Goal: Register for event/course

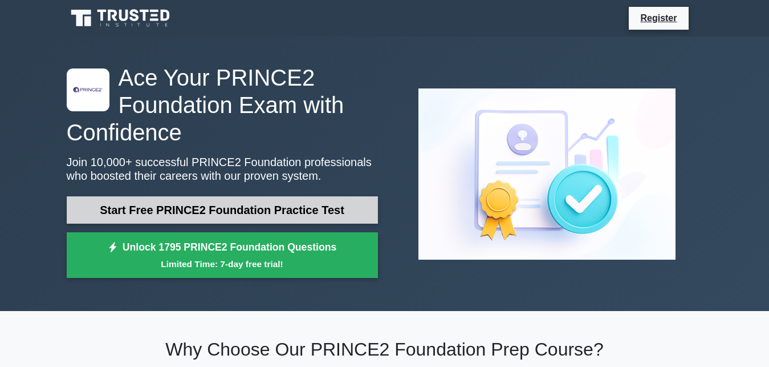
click at [191, 206] on link "Start Free PRINCE2 Foundation Practice Test" at bounding box center [222, 209] width 311 height 27
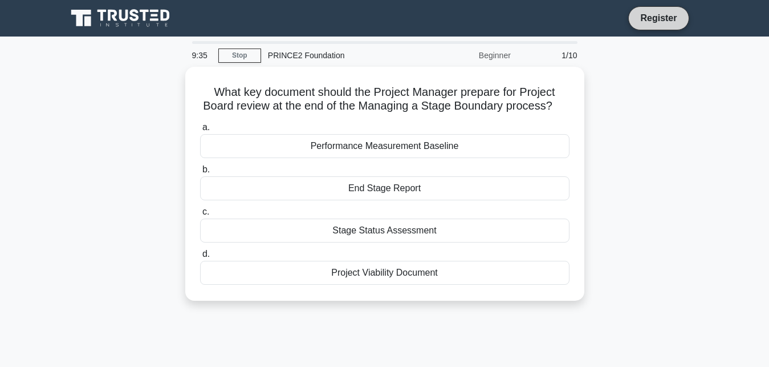
click at [654, 14] on link "Register" at bounding box center [659, 18] width 50 height 14
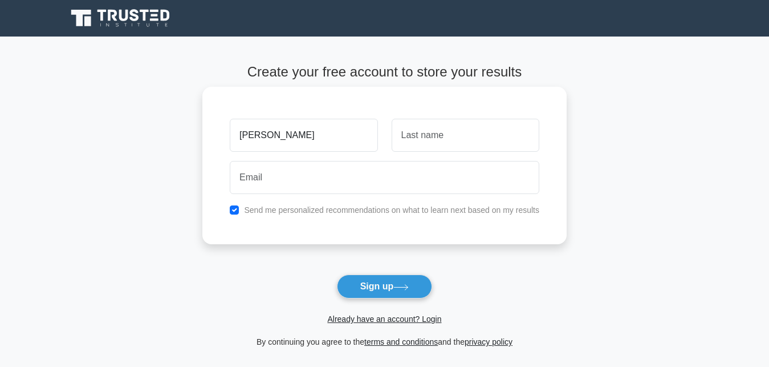
type input "[PERSON_NAME]"
click at [447, 140] on input "text" at bounding box center [466, 135] width 148 height 33
type input "Rodgers"
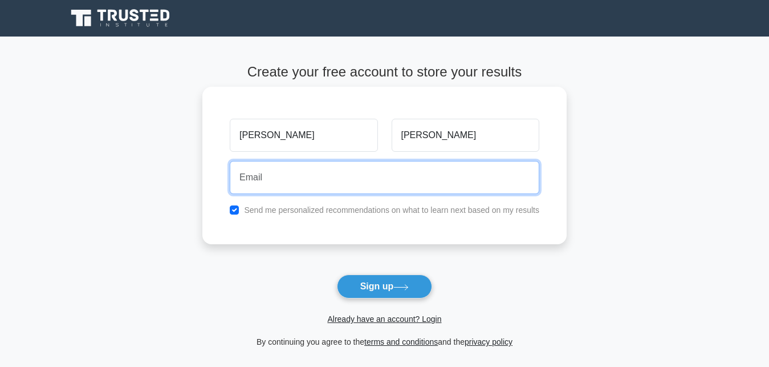
click at [293, 183] on input "email" at bounding box center [385, 177] width 310 height 33
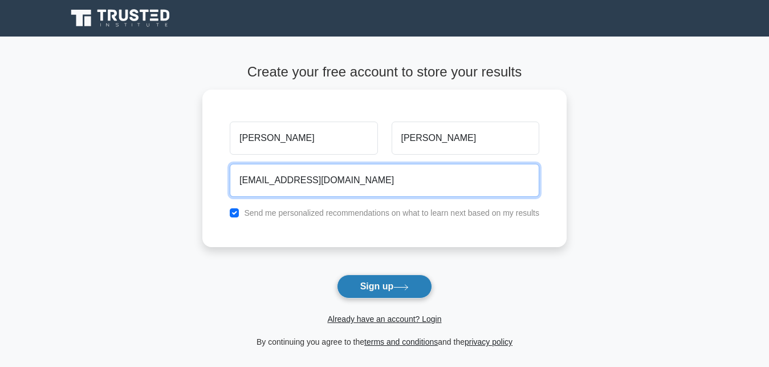
type input "Descontractingcc@gmail.com"
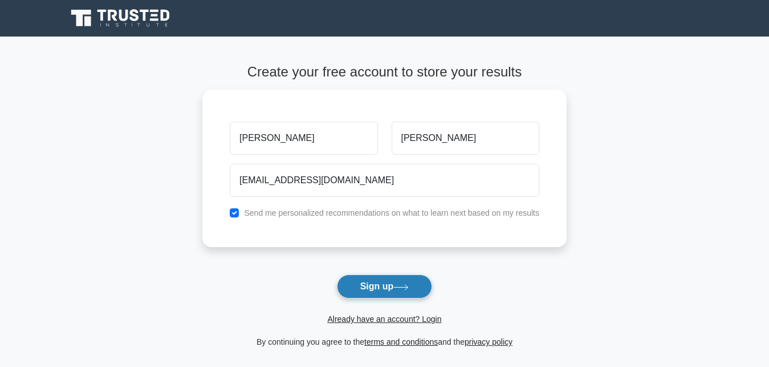
click at [370, 287] on button "Sign up" at bounding box center [385, 286] width 96 height 24
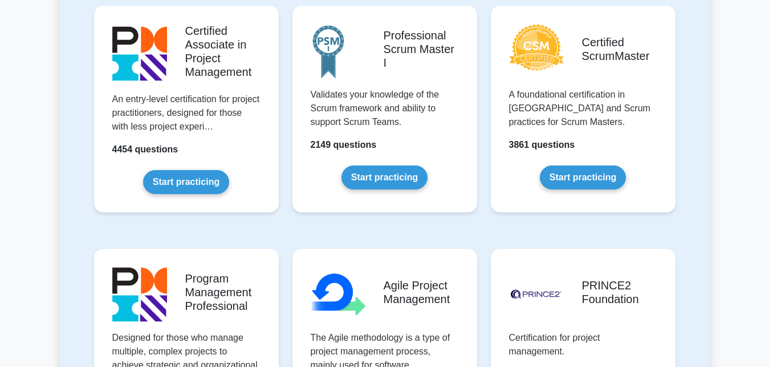
scroll to position [553, 0]
